Goal: Information Seeking & Learning: Learn about a topic

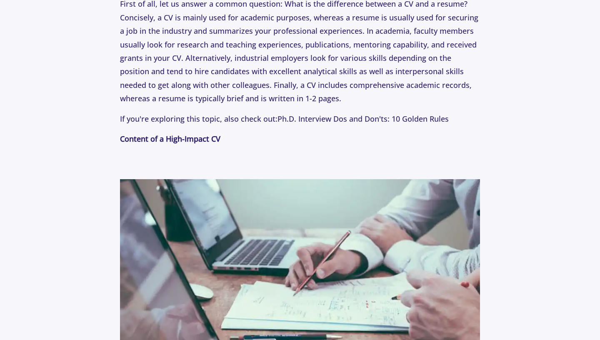
scroll to position [889, 0]
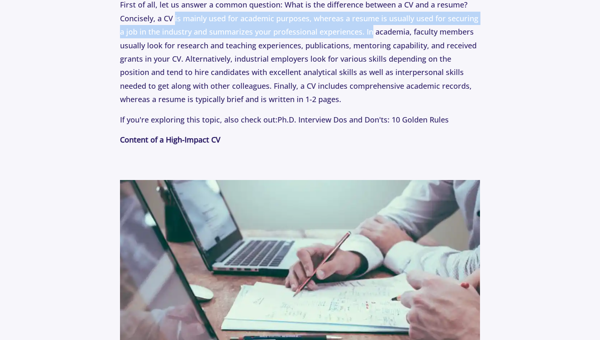
drag, startPoint x: 175, startPoint y: 19, endPoint x: 371, endPoint y: 32, distance: 196.8
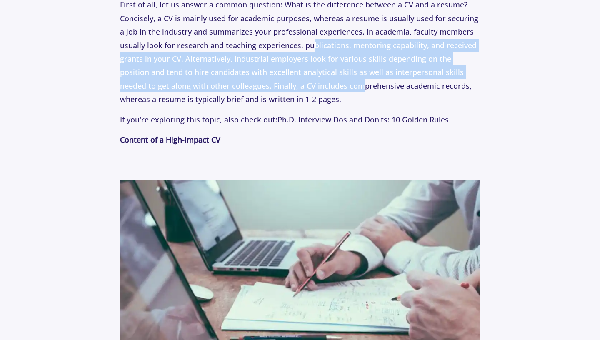
drag, startPoint x: 316, startPoint y: 49, endPoint x: 325, endPoint y: 91, distance: 43.5
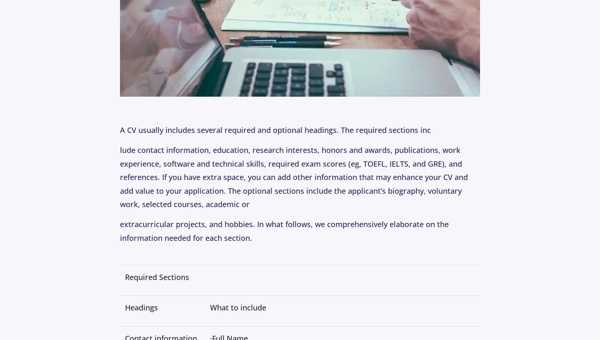
scroll to position [1189, 0]
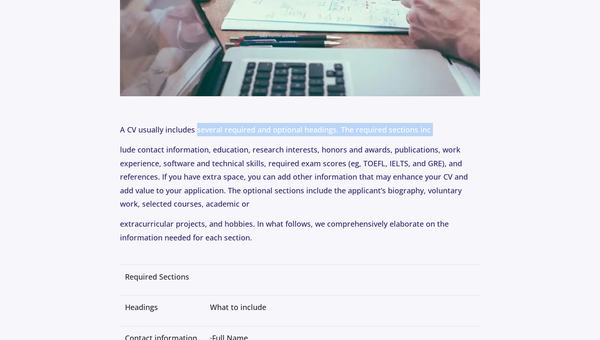
drag, startPoint x: 196, startPoint y: 128, endPoint x: 259, endPoint y: 142, distance: 64.5
drag, startPoint x: 259, startPoint y: 142, endPoint x: 264, endPoint y: 130, distance: 12.5
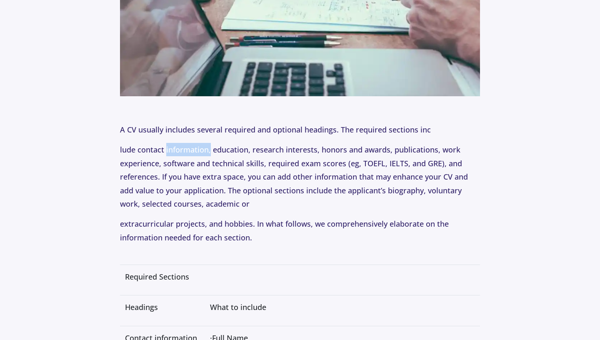
drag, startPoint x: 167, startPoint y: 150, endPoint x: 211, endPoint y: 155, distance: 44.0
click at [211, 155] on p "lude contact information, education, research interests, honors and awards, pub…" at bounding box center [300, 177] width 360 height 68
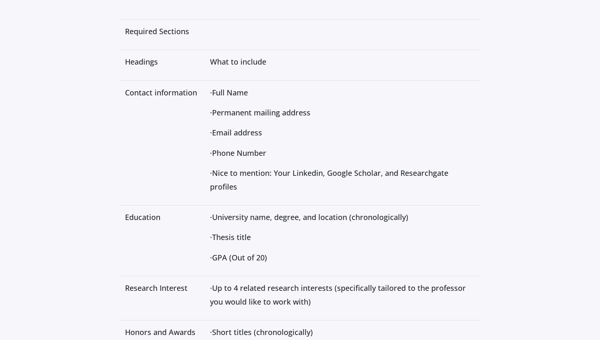
scroll to position [1440, 0]
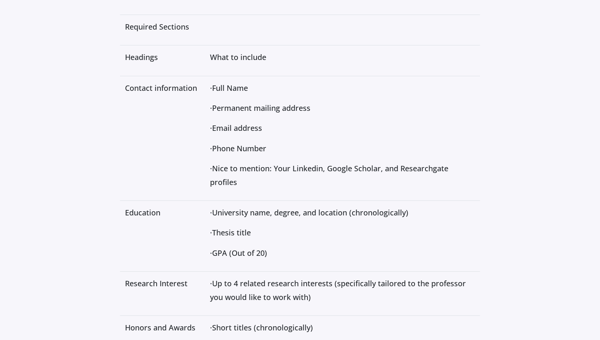
drag, startPoint x: 225, startPoint y: 88, endPoint x: 252, endPoint y: 137, distance: 56.4
click at [252, 137] on td "· Full Name · Permanent mailing address · Email address · Phone Number · Nice t…" at bounding box center [342, 138] width 275 height 125
drag, startPoint x: 252, startPoint y: 137, endPoint x: 267, endPoint y: 179, distance: 44.7
click at [267, 179] on td "· Full Name · Permanent mailing address · Email address · Phone Number · Nice t…" at bounding box center [342, 138] width 275 height 125
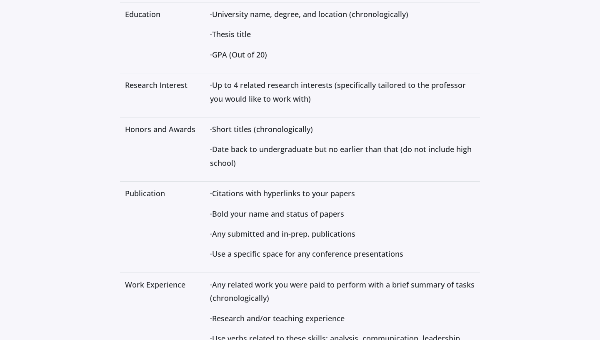
scroll to position [1640, 0]
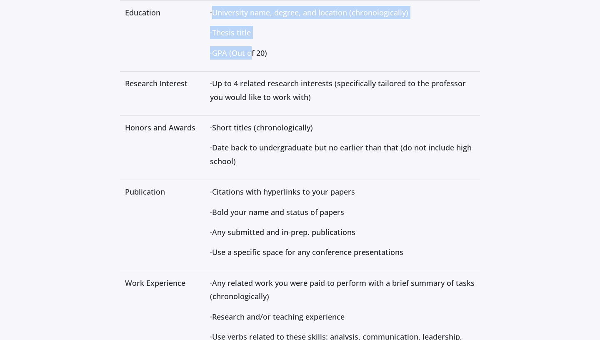
drag, startPoint x: 226, startPoint y: 14, endPoint x: 263, endPoint y: 58, distance: 57.1
click at [263, 58] on td "· University name, degree, and location (chronologically) · Thesis title · GPA …" at bounding box center [342, 35] width 275 height 71
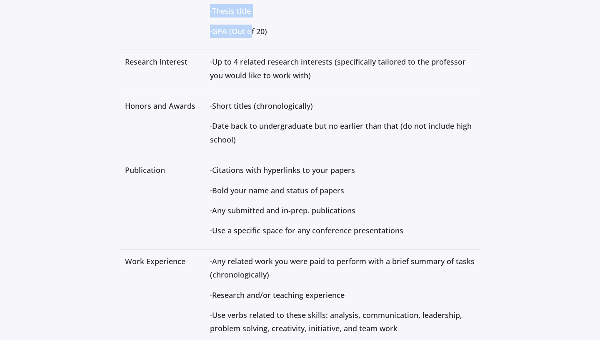
scroll to position [1662, 0]
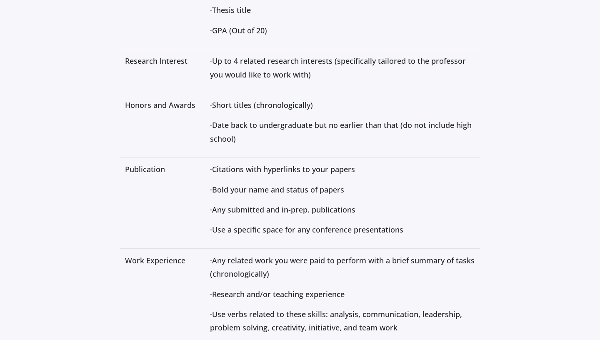
click at [203, 162] on td "Publication" at bounding box center [162, 203] width 85 height 91
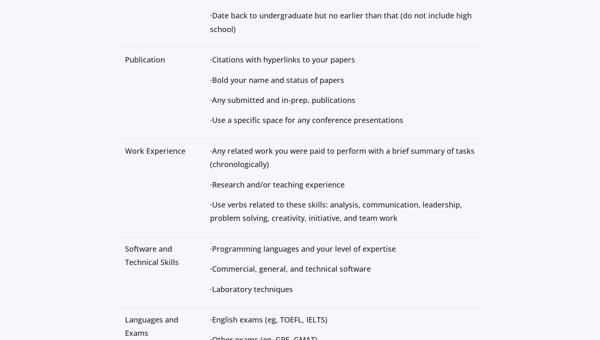
scroll to position [1771, 0]
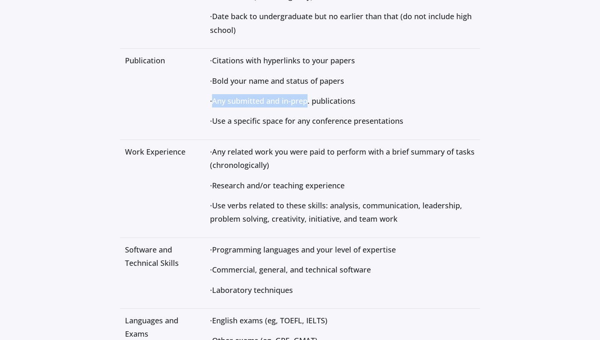
drag, startPoint x: 226, startPoint y: 100, endPoint x: 320, endPoint y: 105, distance: 94.3
click at [320, 105] on span "Any submitted and in-prep. publications" at bounding box center [283, 101] width 143 height 10
drag, startPoint x: 225, startPoint y: 152, endPoint x: 265, endPoint y: 156, distance: 40.2
click at [265, 156] on p "· Any related work you were paid to perform with a brief summary of tasks (chro…" at bounding box center [342, 158] width 265 height 27
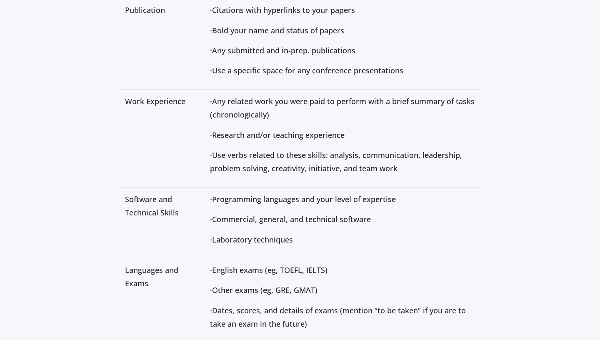
scroll to position [1823, 0]
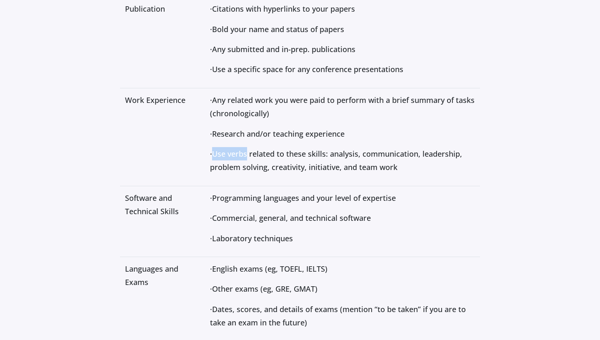
drag, startPoint x: 226, startPoint y: 154, endPoint x: 260, endPoint y: 155, distance: 34.2
click at [260, 155] on span "Use verbs related to these skills: analysis, communication, leadership, problem…" at bounding box center [336, 160] width 252 height 23
click at [258, 177] on td "· Any related work you were paid to perform with a brief summary of tasks (chro…" at bounding box center [342, 137] width 275 height 98
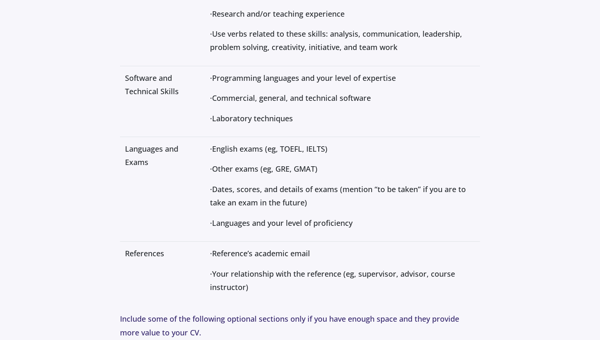
scroll to position [1945, 0]
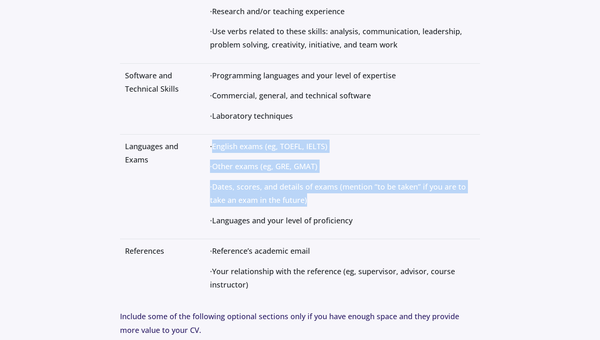
drag, startPoint x: 226, startPoint y: 148, endPoint x: 226, endPoint y: 208, distance: 59.6
click at [226, 208] on td "· English exams (eg, TOEFL, IELTS) · Other exams (eg, GRE, GMAT) · Dates, score…" at bounding box center [342, 187] width 275 height 105
click at [232, 189] on span "Dates, scores, and details of exams (mention “to be taken” if you are to take a…" at bounding box center [338, 193] width 256 height 23
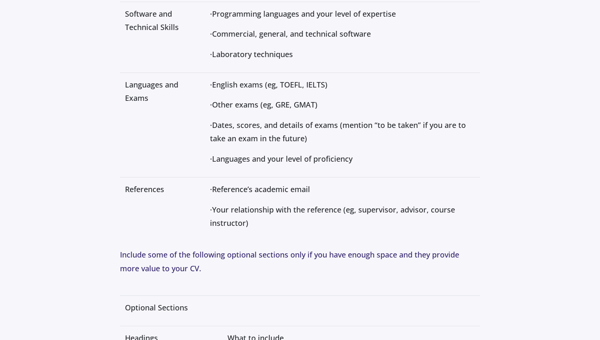
scroll to position [2009, 0]
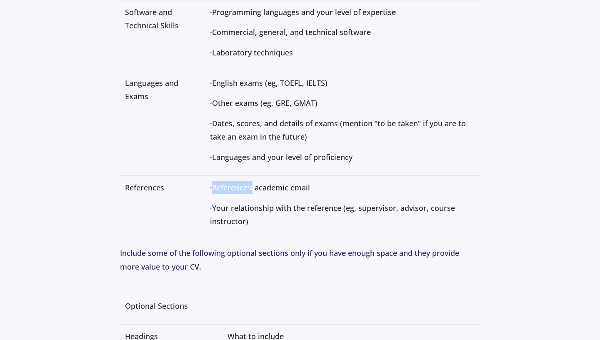
drag, startPoint x: 226, startPoint y: 188, endPoint x: 264, endPoint y: 193, distance: 38.6
click at [264, 193] on span "Reference’s academic email" at bounding box center [261, 188] width 98 height 10
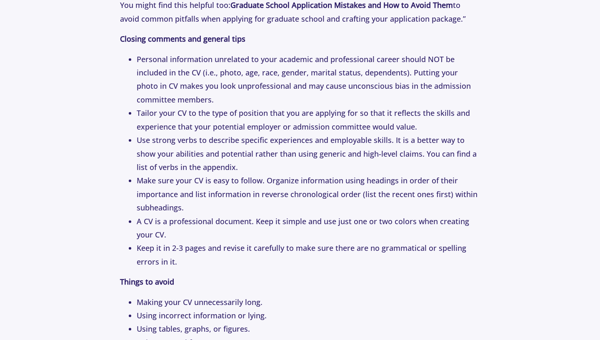
scroll to position [2683, 0]
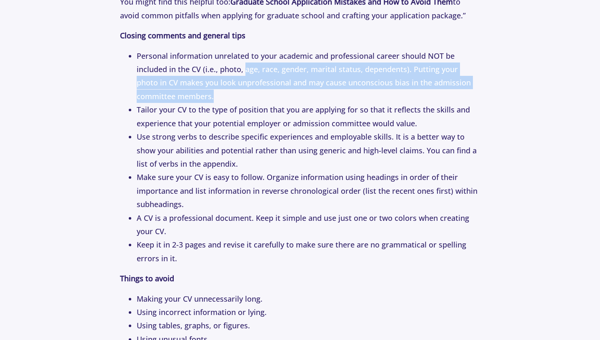
drag, startPoint x: 245, startPoint y: 84, endPoint x: 339, endPoint y: 108, distance: 97.2
click at [339, 103] on li "Personal information unrelated to your academic and professional career should …" at bounding box center [309, 76] width 344 height 54
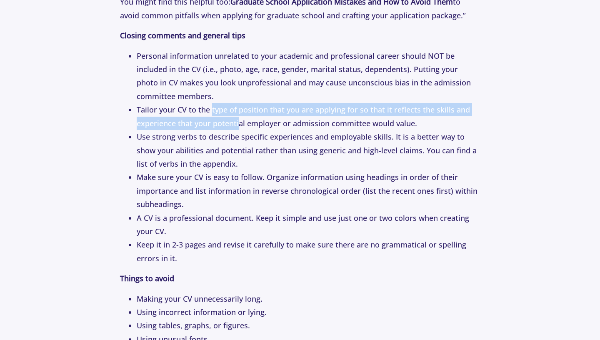
drag, startPoint x: 212, startPoint y: 124, endPoint x: 238, endPoint y: 143, distance: 32.6
click at [238, 130] on li "Tailor your CV to the type of position that you are applying for so that it ref…" at bounding box center [309, 116] width 344 height 27
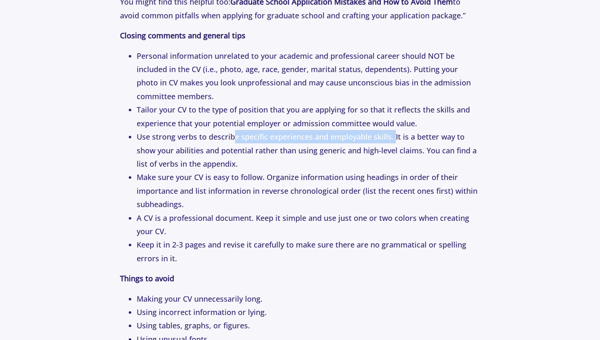
drag, startPoint x: 234, startPoint y: 151, endPoint x: 393, endPoint y: 155, distance: 159.3
click at [393, 155] on li "Use strong verbs to describe specific experiences and employable skills. It is …" at bounding box center [309, 150] width 344 height 40
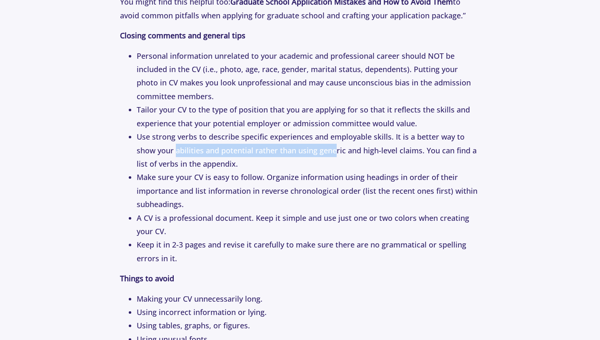
drag, startPoint x: 176, startPoint y: 164, endPoint x: 337, endPoint y: 165, distance: 160.9
click at [337, 165] on li "Use strong verbs to describe specific experiences and employable skills. It is …" at bounding box center [309, 150] width 344 height 40
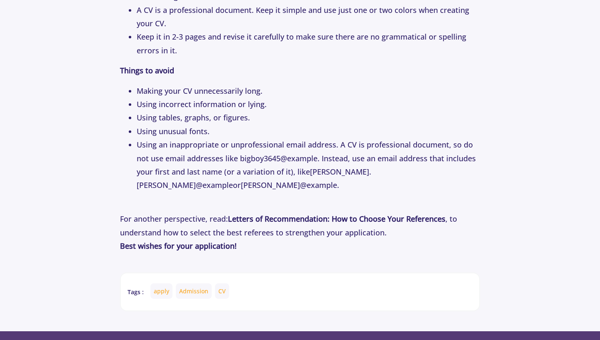
scroll to position [2892, 0]
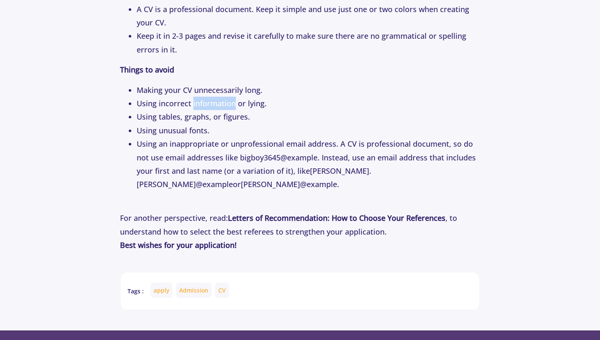
drag, startPoint x: 192, startPoint y: 119, endPoint x: 236, endPoint y: 121, distance: 43.4
click at [236, 110] on li "Using incorrect information or lying." at bounding box center [309, 103] width 344 height 13
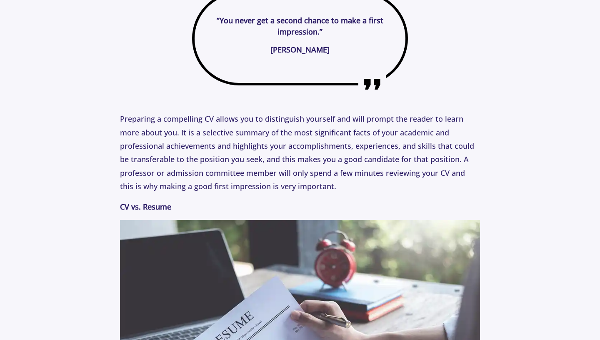
scroll to position [279, 0]
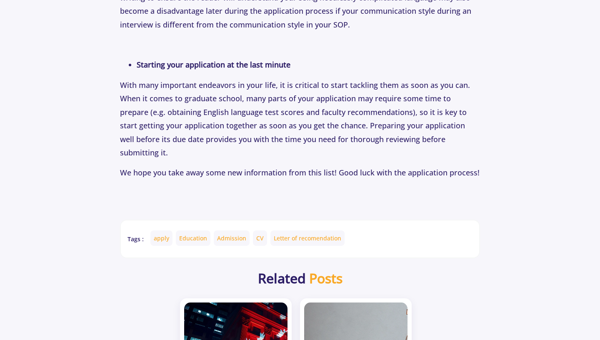
scroll to position [1793, 0]
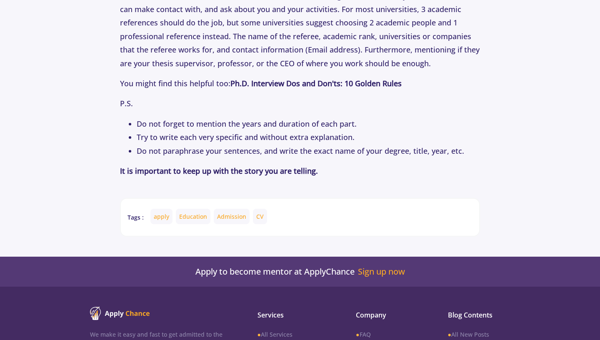
scroll to position [1056, 0]
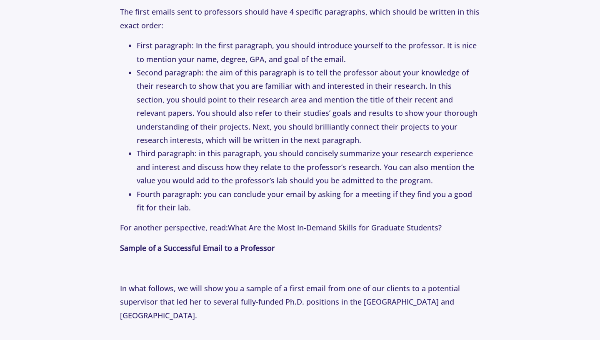
scroll to position [1260, 0]
click at [65, 52] on section "Tips 1 Year ago How to Email Professors: The Perfect First Email to Professors …" at bounding box center [300, 336] width 600 height 3061
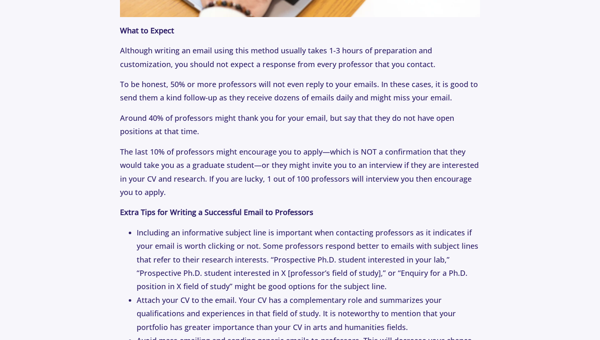
scroll to position [2231, 0]
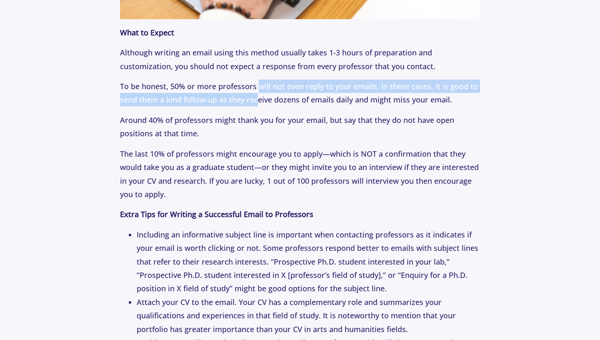
drag, startPoint x: 257, startPoint y: 60, endPoint x: 258, endPoint y: 76, distance: 15.4
click at [258, 80] on p "To be honest, 50% or more professors will not even reply to your emails. In the…" at bounding box center [300, 93] width 360 height 27
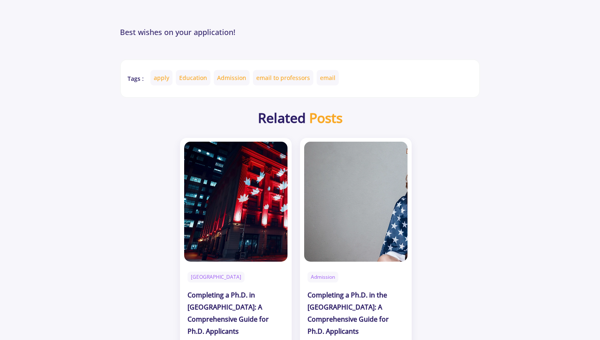
scroll to position [2750, 0]
